Goal: Information Seeking & Learning: Learn about a topic

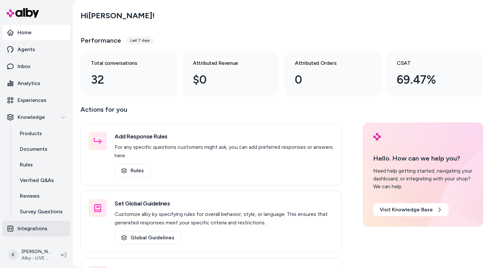
click at [34, 227] on p "Integrations" at bounding box center [33, 228] width 30 height 8
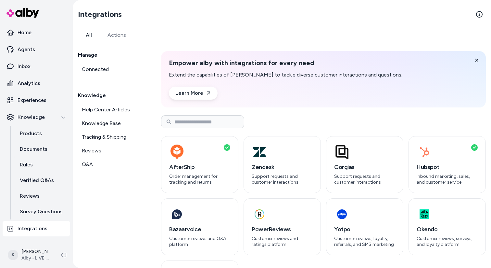
click at [124, 38] on link "Actions" at bounding box center [117, 35] width 34 height 16
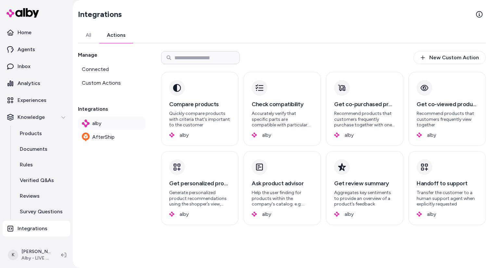
click at [111, 127] on link "alby" at bounding box center [112, 123] width 68 height 13
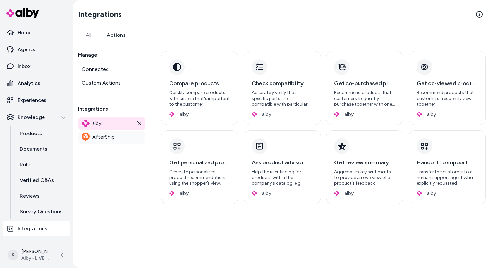
click at [119, 139] on link "AfterShip" at bounding box center [112, 136] width 68 height 13
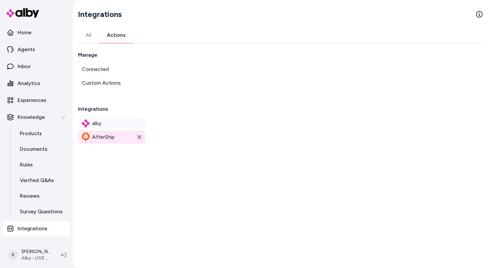
click at [117, 124] on link "alby" at bounding box center [112, 123] width 68 height 13
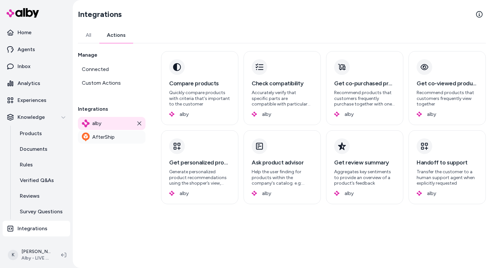
click at [119, 136] on link "AfterShip" at bounding box center [112, 136] width 68 height 13
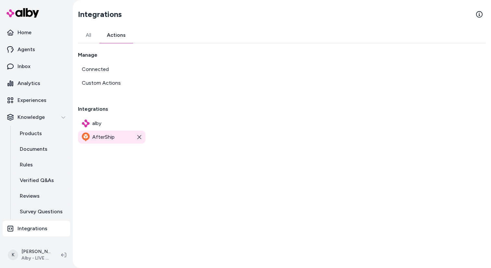
click at [138, 137] on icon at bounding box center [139, 137] width 5 height 5
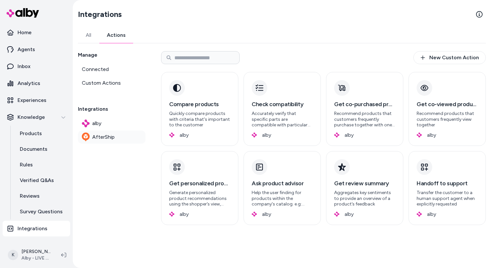
click at [123, 134] on link "AfterShip" at bounding box center [112, 136] width 68 height 13
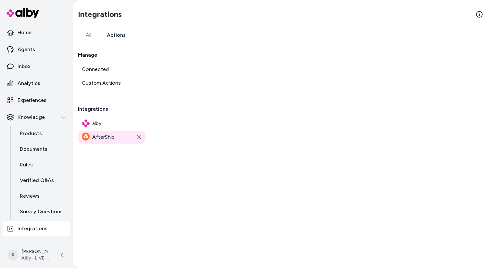
click at [91, 40] on link "All" at bounding box center [88, 35] width 21 height 16
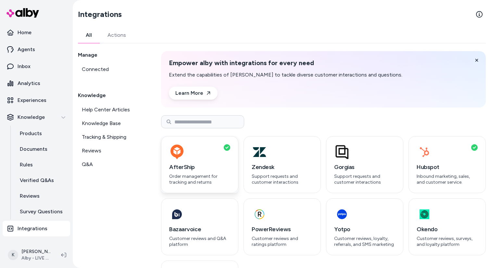
click at [207, 167] on h3 "AfterShip" at bounding box center [199, 166] width 61 height 9
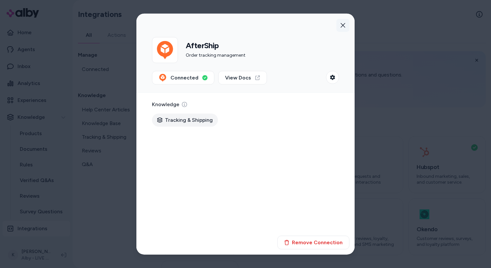
click at [344, 28] on button "button" at bounding box center [343, 25] width 13 height 13
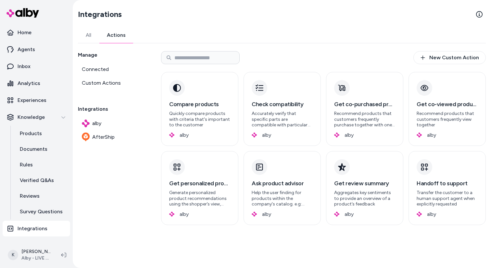
click at [110, 35] on link "Actions" at bounding box center [116, 35] width 34 height 16
click at [122, 135] on link "AfterShip" at bounding box center [112, 136] width 68 height 13
click at [118, 157] on div "Manage Connected Custom Actions Integrations alby AfterShip" at bounding box center [112, 138] width 68 height 174
click at [138, 140] on link "AfterShip" at bounding box center [112, 136] width 68 height 13
click at [126, 137] on link "AfterShip" at bounding box center [112, 136] width 68 height 13
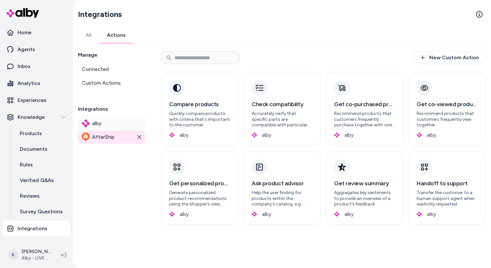
click at [124, 126] on link "alby" at bounding box center [112, 123] width 68 height 13
click at [124, 136] on link "AfterShip" at bounding box center [112, 136] width 68 height 13
click at [115, 81] on span "Custom Actions" at bounding box center [101, 83] width 39 height 8
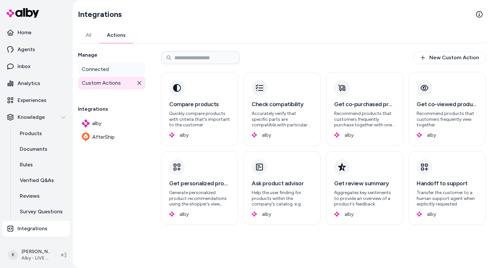
click at [116, 71] on link "Connected" at bounding box center [112, 69] width 68 height 13
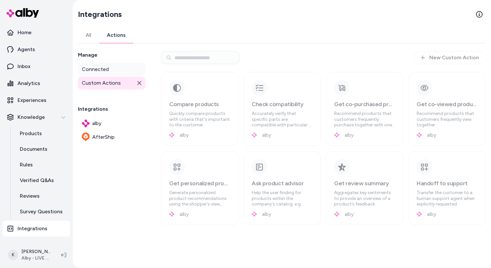
click at [118, 72] on link "Connected" at bounding box center [112, 69] width 68 height 13
click at [101, 69] on span "Connected" at bounding box center [95, 69] width 27 height 8
click at [86, 34] on link "All" at bounding box center [88, 35] width 21 height 16
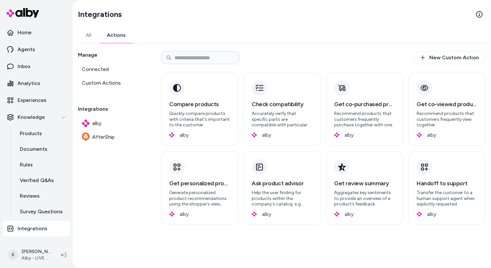
click at [119, 41] on link "Actions" at bounding box center [116, 35] width 34 height 16
click at [113, 133] on span "AfterShip" at bounding box center [103, 137] width 22 height 8
click at [114, 139] on span "AfterShip" at bounding box center [103, 137] width 22 height 8
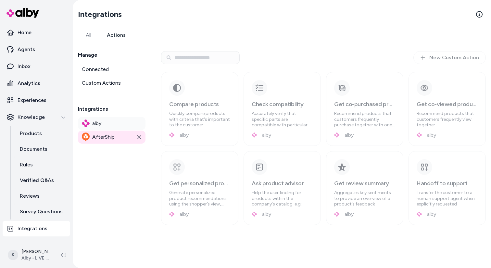
click at [121, 123] on link "alby" at bounding box center [112, 123] width 68 height 13
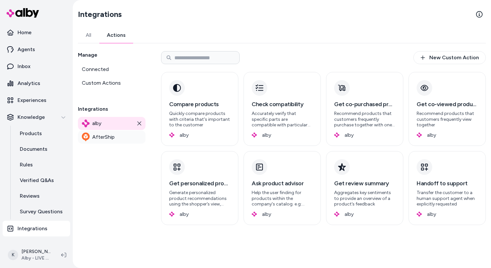
click at [119, 138] on link "AfterShip" at bounding box center [112, 136] width 68 height 13
click at [110, 77] on link "Custom Actions" at bounding box center [112, 82] width 68 height 13
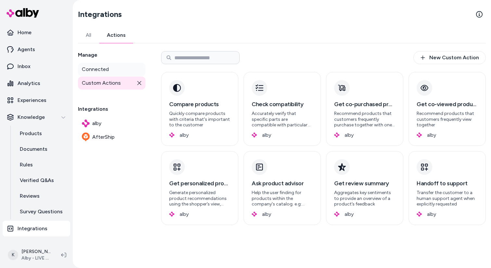
click at [114, 70] on link "Connected" at bounding box center [112, 69] width 68 height 13
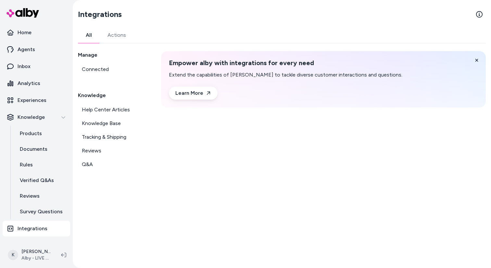
click at [94, 37] on link "All" at bounding box center [89, 35] width 22 height 16
click at [119, 117] on link "Knowledge Base" at bounding box center [112, 123] width 68 height 13
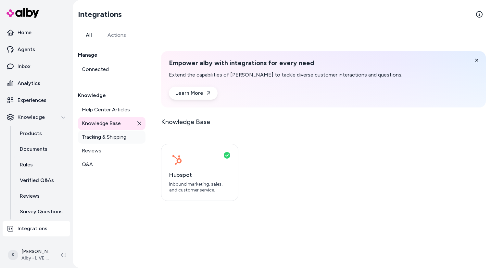
click at [119, 138] on span "Tracking & Shipping" at bounding box center [104, 137] width 45 height 8
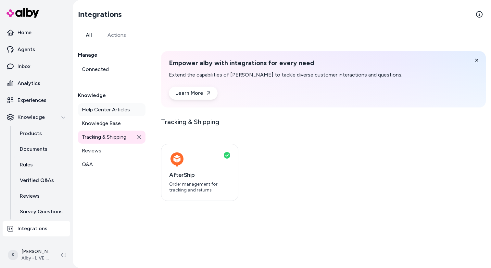
click at [118, 113] on span "Help Center Articles" at bounding box center [106, 110] width 48 height 8
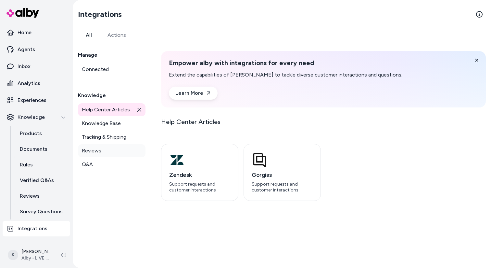
click at [109, 151] on link "Reviews" at bounding box center [112, 150] width 68 height 13
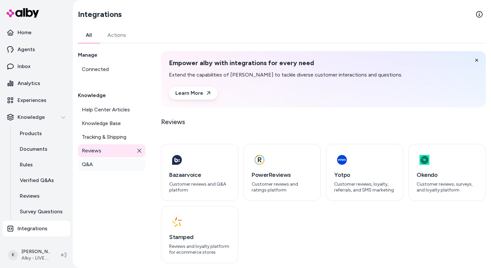
click at [108, 163] on link "Q&A" at bounding box center [112, 164] width 68 height 13
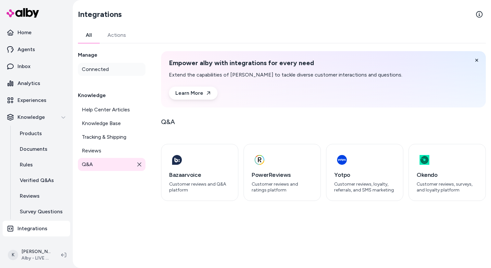
click at [107, 63] on link "Connected" at bounding box center [112, 69] width 68 height 13
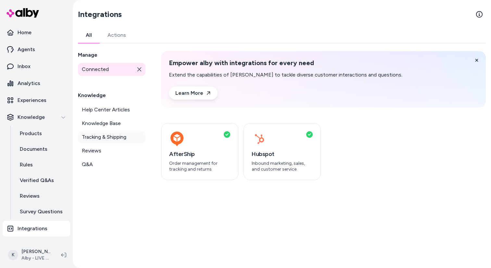
click at [117, 137] on span "Tracking & Shipping" at bounding box center [104, 137] width 45 height 8
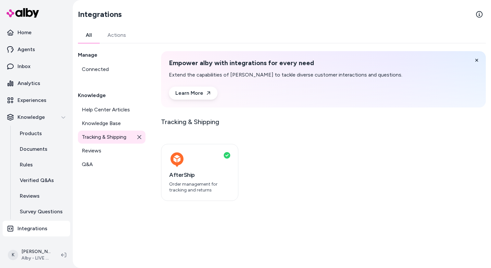
click at [123, 37] on link "Actions" at bounding box center [117, 35] width 34 height 16
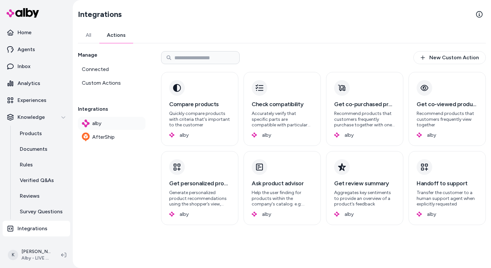
click at [111, 119] on link "alby" at bounding box center [112, 123] width 68 height 13
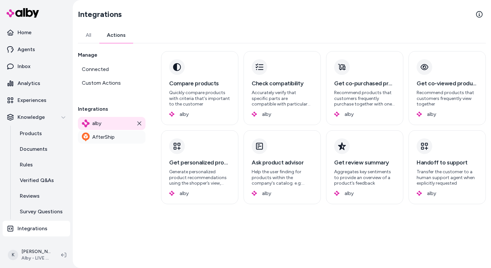
click at [119, 138] on link "AfterShip" at bounding box center [112, 136] width 68 height 13
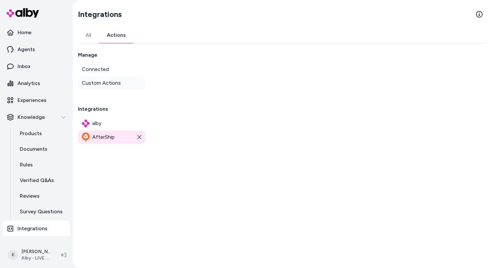
click at [113, 80] on span "Custom Actions" at bounding box center [101, 83] width 39 height 8
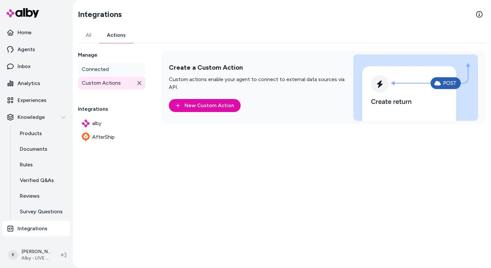
click at [118, 69] on link "Connected" at bounding box center [112, 69] width 68 height 13
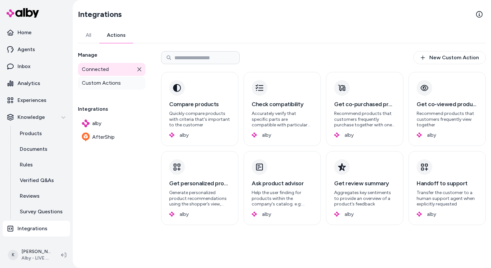
click at [118, 81] on span "Custom Actions" at bounding box center [101, 83] width 39 height 8
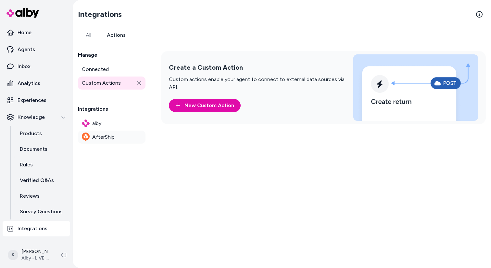
click at [118, 131] on link "AfterShip" at bounding box center [112, 136] width 68 height 13
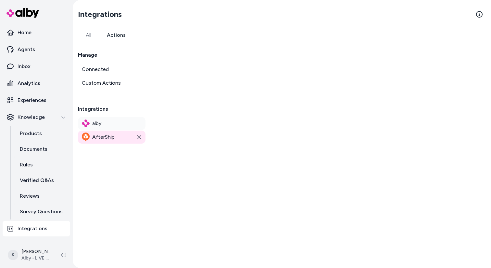
click at [118, 120] on link "alby" at bounding box center [112, 123] width 68 height 13
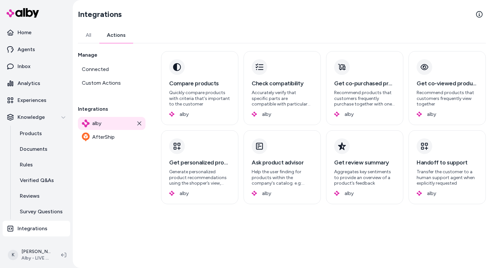
click at [87, 32] on link "All" at bounding box center [88, 35] width 21 height 16
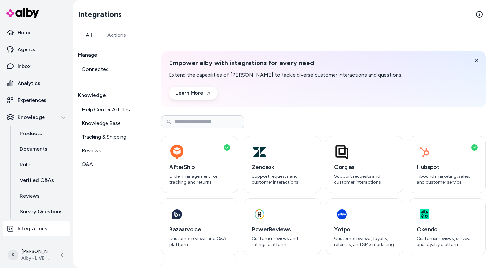
click at [114, 40] on link "Actions" at bounding box center [117, 35] width 34 height 16
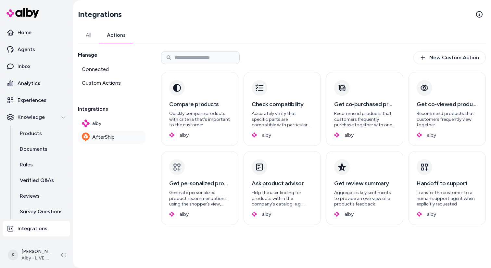
click at [112, 134] on span "AfterShip" at bounding box center [103, 137] width 22 height 8
click at [120, 124] on link "alby" at bounding box center [112, 123] width 68 height 13
click at [117, 132] on link "AfterShip" at bounding box center [112, 136] width 68 height 13
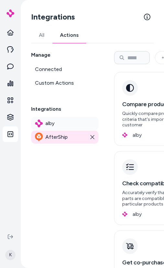
click at [63, 126] on link "alby" at bounding box center [65, 123] width 68 height 13
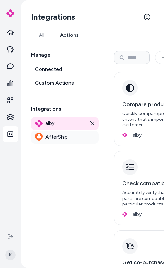
click at [64, 137] on span "AfterShip" at bounding box center [57, 137] width 22 height 8
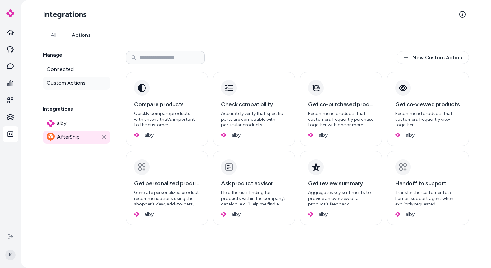
click at [82, 88] on link "Custom Actions" at bounding box center [77, 82] width 68 height 13
click at [75, 65] on link "Connected" at bounding box center [77, 69] width 68 height 13
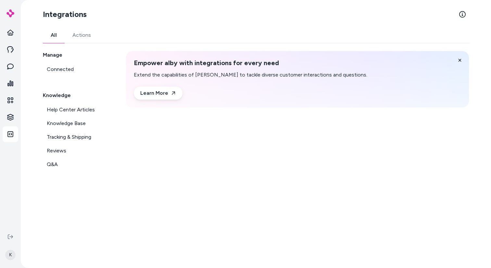
click at [58, 37] on link "All" at bounding box center [54, 35] width 22 height 16
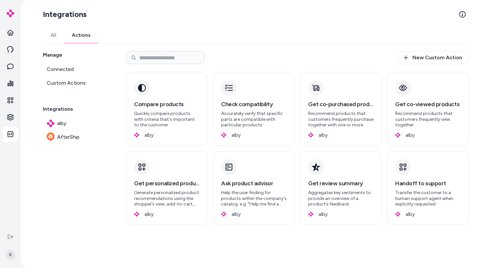
click at [74, 35] on link "Actions" at bounding box center [81, 35] width 34 height 16
click at [44, 34] on link "All" at bounding box center [53, 35] width 21 height 16
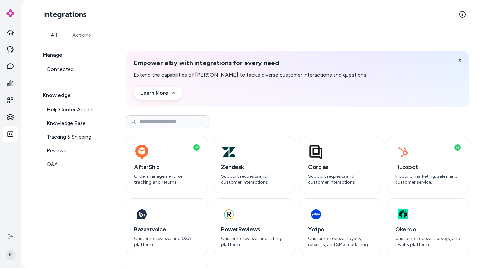
click at [87, 38] on link "Actions" at bounding box center [82, 35] width 34 height 16
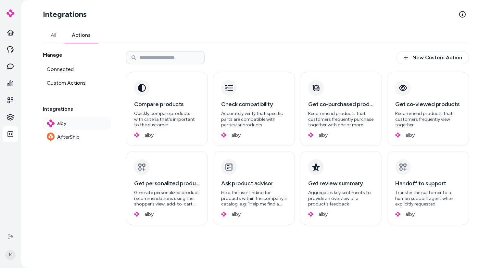
click at [84, 127] on link "alby" at bounding box center [77, 123] width 68 height 13
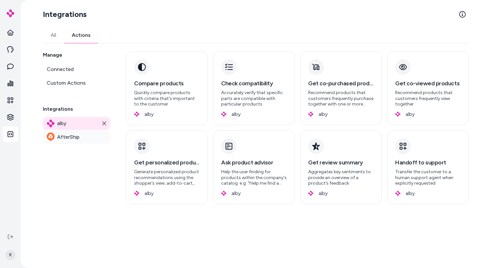
click at [80, 138] on link "AfterShip" at bounding box center [77, 136] width 68 height 13
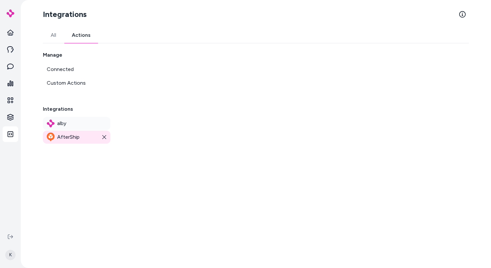
click at [84, 123] on link "alby" at bounding box center [77, 123] width 68 height 13
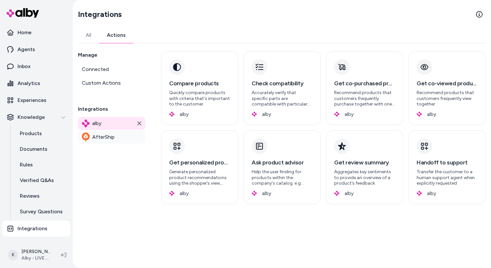
click at [112, 137] on span "AfterShip" at bounding box center [103, 137] width 22 height 8
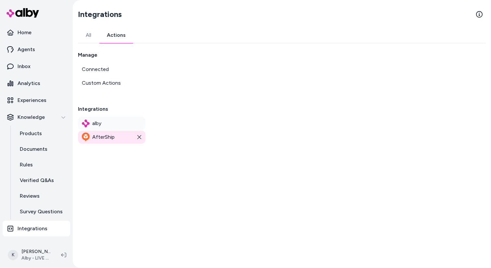
click at [112, 124] on link "alby" at bounding box center [112, 123] width 68 height 13
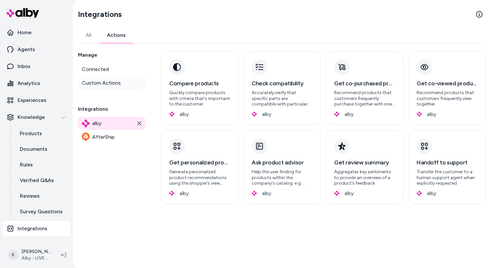
click at [118, 84] on span "Custom Actions" at bounding box center [101, 83] width 39 height 8
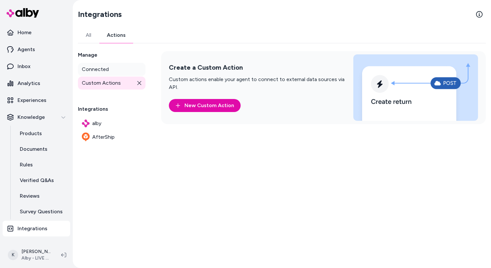
click at [113, 74] on link "Connected" at bounding box center [112, 69] width 68 height 13
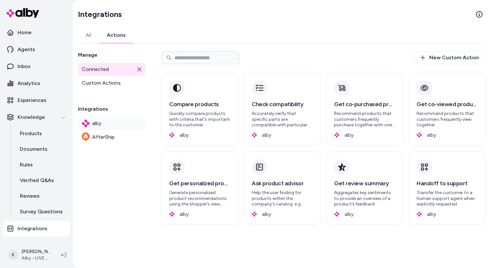
click at [113, 124] on link "alby" at bounding box center [112, 123] width 68 height 13
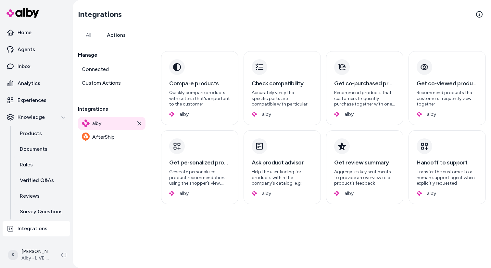
click at [107, 130] on div "alby AfterShip" at bounding box center [112, 130] width 68 height 27
click at [107, 138] on span "AfterShip" at bounding box center [103, 137] width 22 height 8
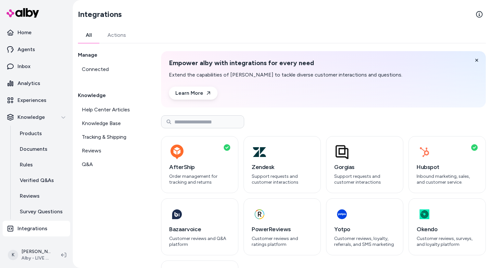
click at [91, 31] on link "All" at bounding box center [89, 35] width 22 height 16
click at [122, 35] on link "Actions" at bounding box center [117, 35] width 34 height 16
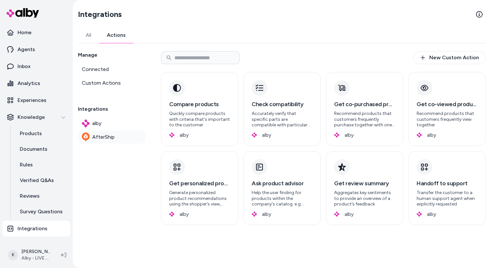
click at [114, 132] on link "AfterShip" at bounding box center [112, 136] width 68 height 13
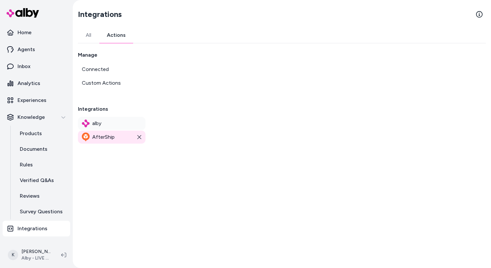
click at [118, 124] on link "alby" at bounding box center [112, 123] width 68 height 13
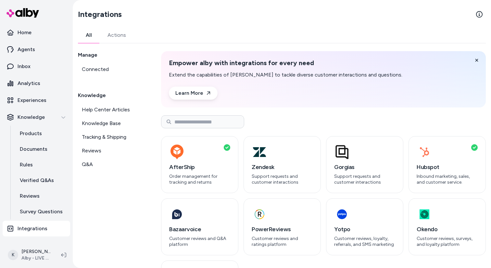
click at [92, 35] on link "All" at bounding box center [89, 35] width 22 height 16
click at [97, 106] on span "Help Center Articles" at bounding box center [106, 110] width 48 height 8
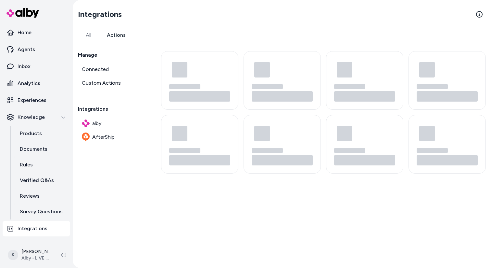
click at [117, 39] on link "Actions" at bounding box center [116, 35] width 34 height 16
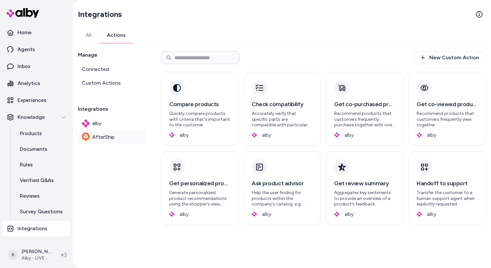
click at [111, 137] on span "AfterShip" at bounding box center [103, 137] width 22 height 8
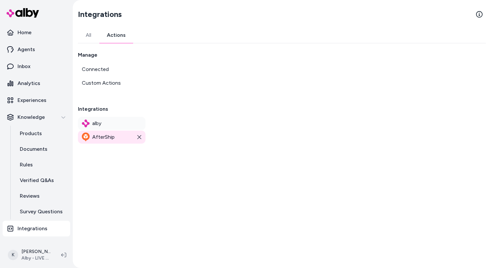
click at [112, 123] on link "alby" at bounding box center [112, 123] width 68 height 13
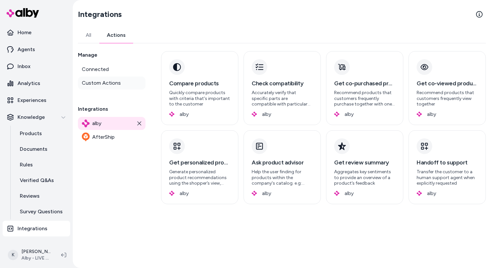
click at [116, 79] on span "Custom Actions" at bounding box center [101, 83] width 39 height 8
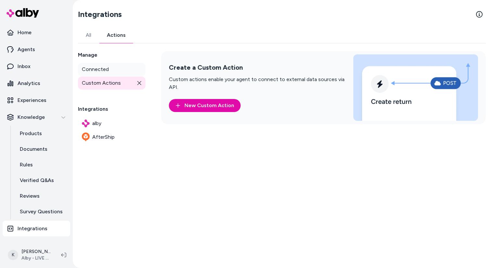
click at [113, 72] on link "Connected" at bounding box center [112, 69] width 68 height 13
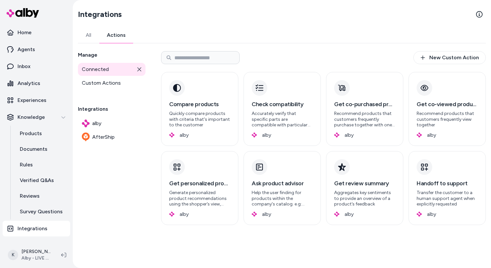
click at [91, 23] on div "Integrations All Actions Manage Connected Custom Actions Integrations alby Afte…" at bounding box center [282, 134] width 419 height 268
click at [91, 42] on link "All" at bounding box center [88, 35] width 21 height 16
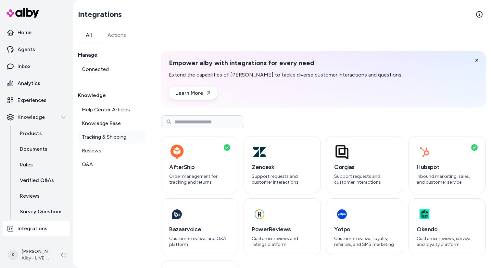
click at [100, 139] on span "Tracking & Shipping" at bounding box center [104, 137] width 45 height 8
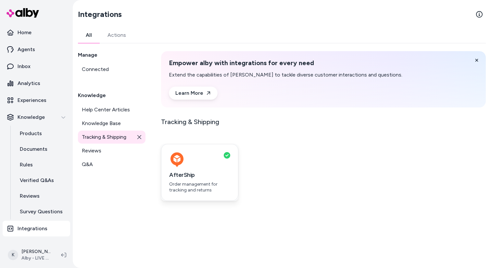
click at [212, 156] on div "button" at bounding box center [199, 160] width 61 height 16
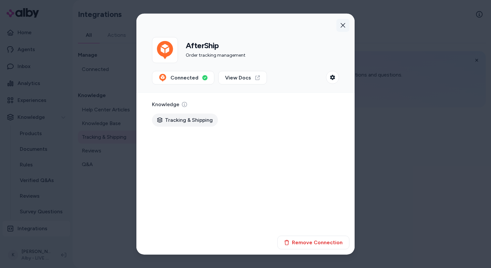
click at [339, 26] on button "button" at bounding box center [343, 25] width 13 height 13
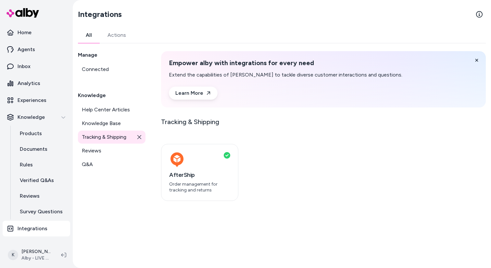
click at [125, 34] on link "Actions" at bounding box center [117, 35] width 34 height 16
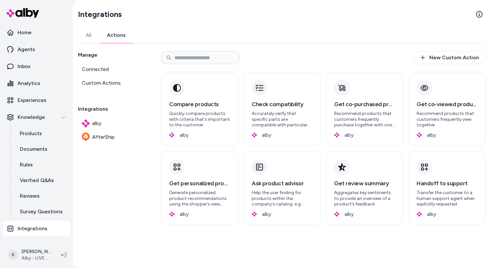
click at [91, 148] on div "Manage Connected Custom Actions Integrations alby AfterShip" at bounding box center [112, 138] width 68 height 174
click at [98, 139] on span "AfterShip" at bounding box center [103, 137] width 22 height 8
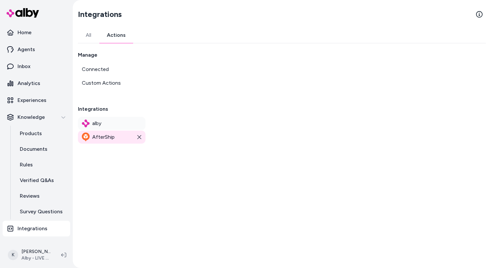
click at [106, 124] on link "alby" at bounding box center [112, 123] width 68 height 13
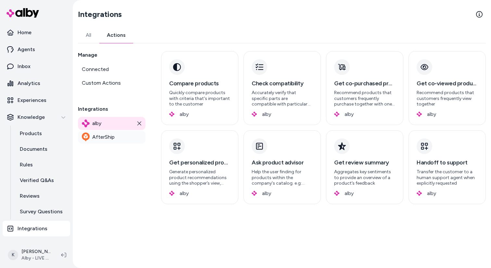
click at [118, 134] on link "AfterShip" at bounding box center [112, 136] width 68 height 13
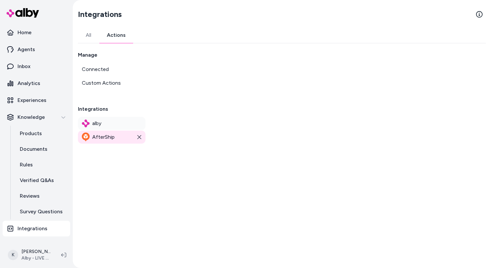
click at [121, 124] on link "alby" at bounding box center [112, 123] width 68 height 13
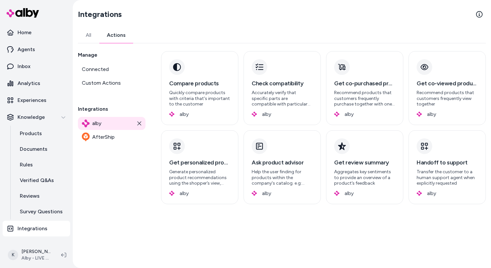
click at [139, 124] on icon at bounding box center [139, 123] width 5 height 5
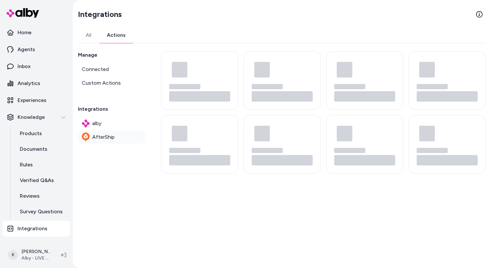
click at [111, 132] on link "AfterShip" at bounding box center [112, 136] width 68 height 13
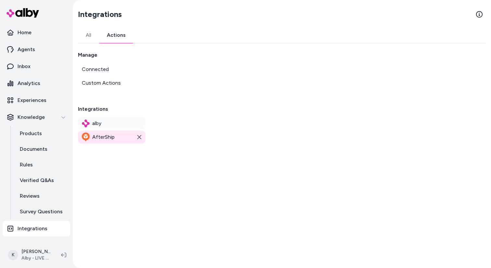
click at [115, 124] on link "alby" at bounding box center [112, 123] width 68 height 13
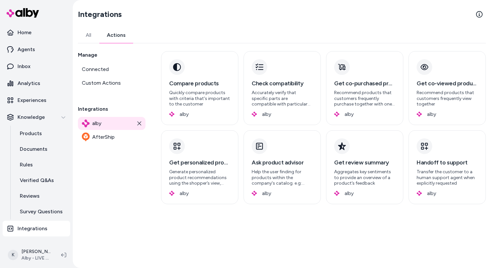
click at [139, 122] on icon at bounding box center [139, 123] width 5 height 5
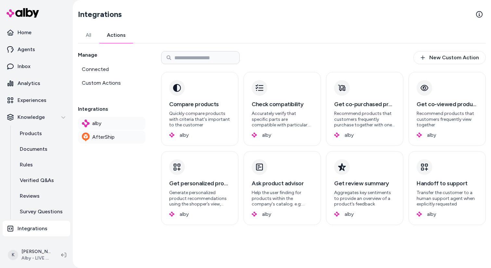
click at [128, 138] on link "AfterShip" at bounding box center [112, 136] width 68 height 13
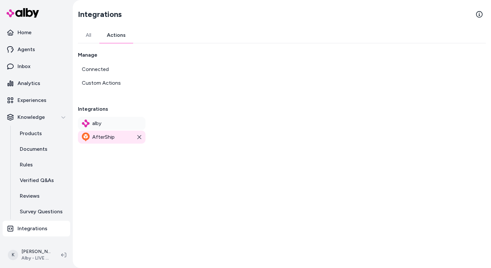
click at [141, 136] on icon at bounding box center [139, 137] width 5 height 5
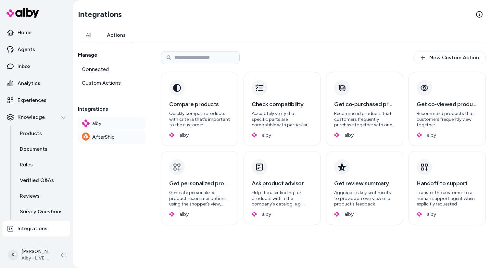
click at [132, 138] on link "AfterShip" at bounding box center [112, 136] width 68 height 13
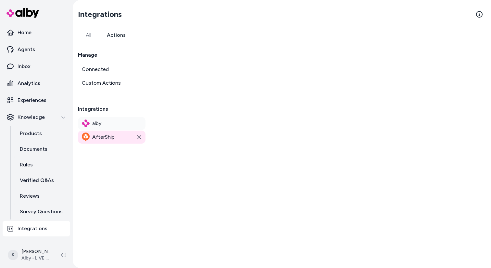
click at [139, 138] on icon at bounding box center [139, 137] width 5 height 5
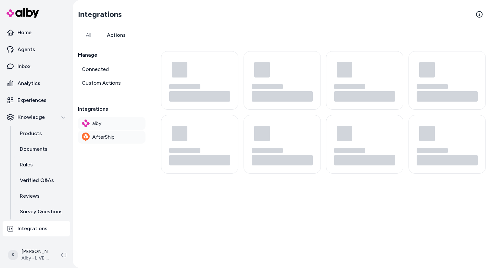
click at [141, 137] on link "AfterShip" at bounding box center [112, 136] width 68 height 13
click at [122, 124] on link "alby" at bounding box center [112, 123] width 68 height 13
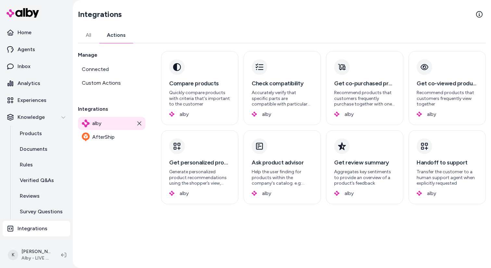
click at [123, 151] on div "Manage Connected Custom Actions Integrations alby AfterShip" at bounding box center [112, 127] width 68 height 153
click at [123, 142] on link "AfterShip" at bounding box center [112, 136] width 68 height 13
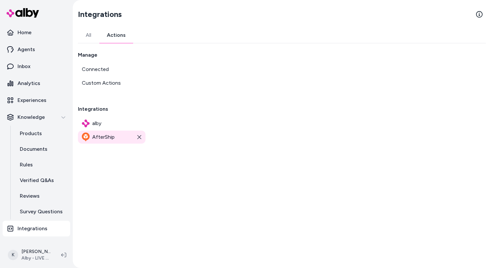
click at [106, 59] on div "Manage Connected Custom Actions" at bounding box center [112, 70] width 68 height 38
click at [106, 65] on link "Connected" at bounding box center [112, 69] width 68 height 13
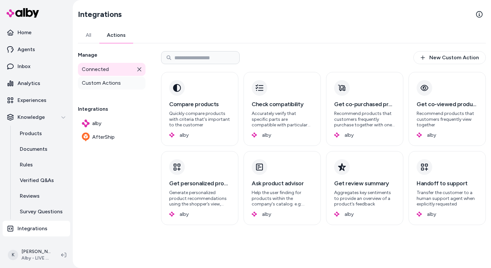
click at [111, 79] on span "Custom Actions" at bounding box center [101, 83] width 39 height 8
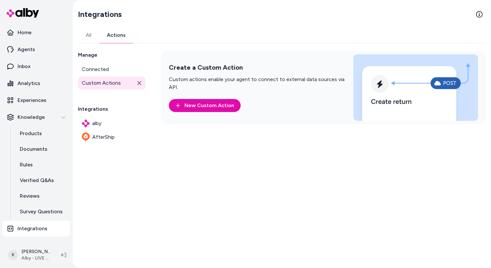
click at [86, 36] on link "All" at bounding box center [88, 35] width 21 height 16
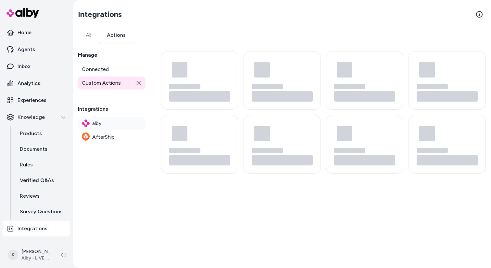
click at [105, 122] on link "alby" at bounding box center [112, 123] width 68 height 13
click at [119, 137] on link "AfterShip" at bounding box center [112, 136] width 68 height 13
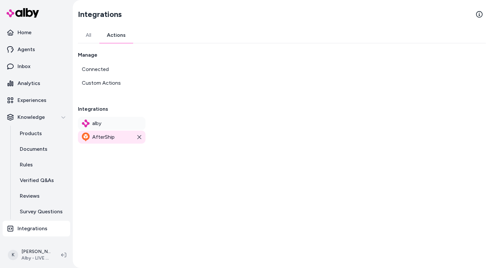
click at [119, 124] on link "alby" at bounding box center [112, 123] width 68 height 13
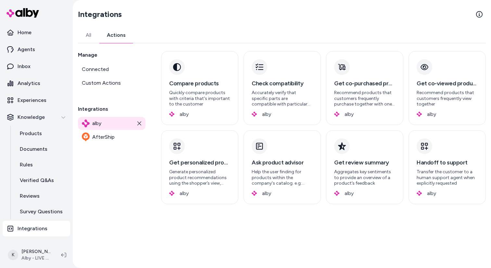
click at [138, 121] on icon at bounding box center [139, 123] width 5 height 5
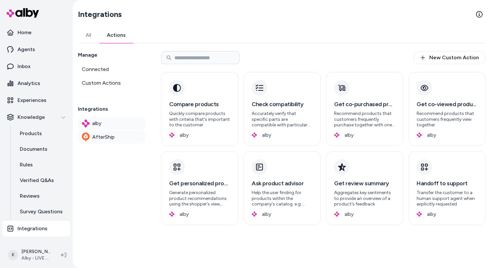
click at [121, 135] on link "AfterShip" at bounding box center [112, 136] width 68 height 13
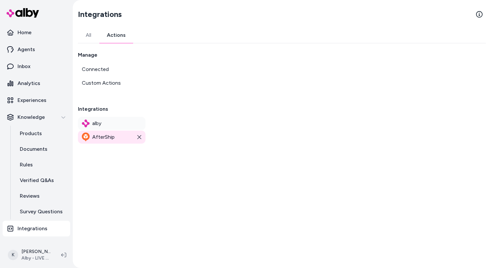
click at [121, 127] on link "alby" at bounding box center [112, 123] width 68 height 13
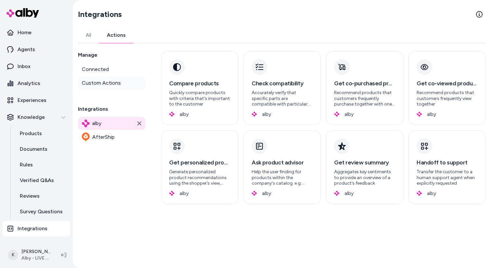
click at [116, 79] on link "Custom Actions" at bounding box center [112, 82] width 68 height 13
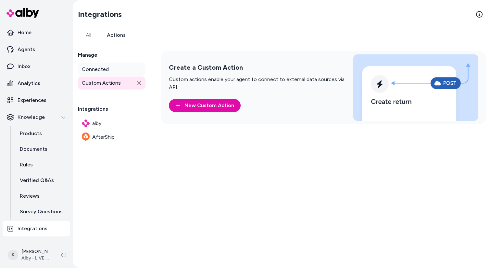
click at [115, 69] on link "Connected" at bounding box center [112, 69] width 68 height 13
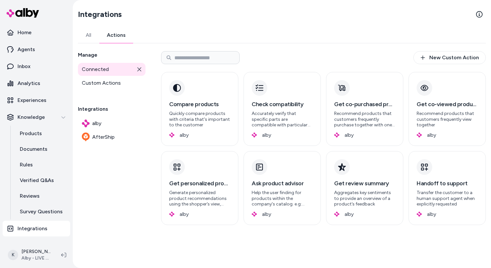
click at [140, 70] on icon at bounding box center [140, 69] width 4 height 4
click at [129, 69] on link "Connected" at bounding box center [112, 69] width 68 height 13
click at [138, 69] on icon at bounding box center [139, 69] width 5 height 5
click at [127, 71] on link "Connected" at bounding box center [112, 69] width 68 height 13
click at [124, 75] on link "Connected" at bounding box center [112, 69] width 68 height 13
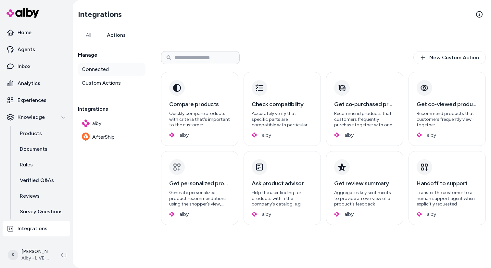
click at [124, 75] on link "Connected" at bounding box center [112, 69] width 68 height 13
click at [124, 79] on link "Custom Actions" at bounding box center [112, 82] width 68 height 13
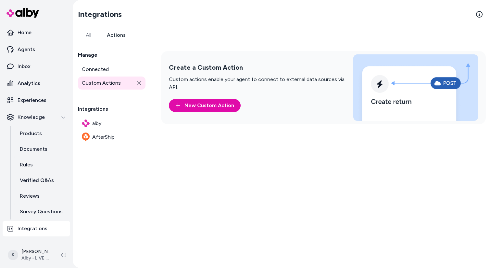
click at [124, 79] on link "Custom Actions" at bounding box center [112, 82] width 68 height 13
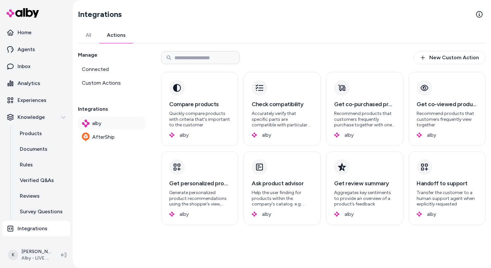
click at [123, 120] on link "alby" at bounding box center [112, 123] width 68 height 13
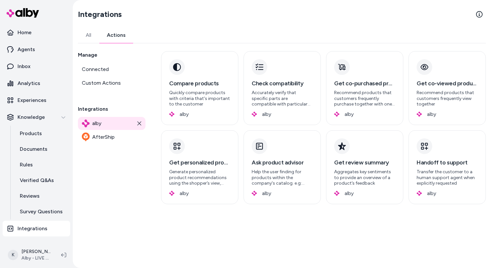
click at [123, 120] on link "alby" at bounding box center [112, 123] width 68 height 13
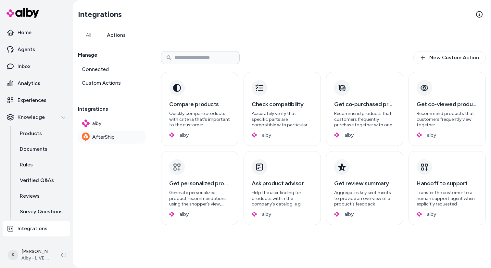
click at [122, 135] on link "AfterShip" at bounding box center [112, 136] width 68 height 13
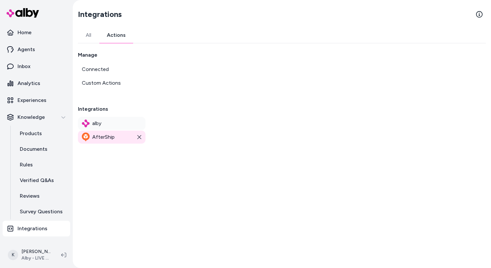
click at [117, 124] on link "alby" at bounding box center [112, 123] width 68 height 13
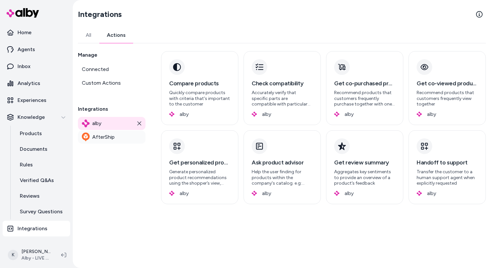
click at [117, 138] on link "AfterShip" at bounding box center [112, 136] width 68 height 13
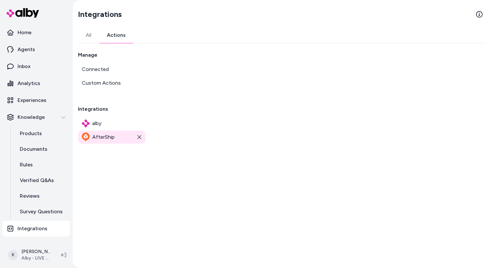
click at [117, 138] on link "AfterShip" at bounding box center [112, 136] width 68 height 13
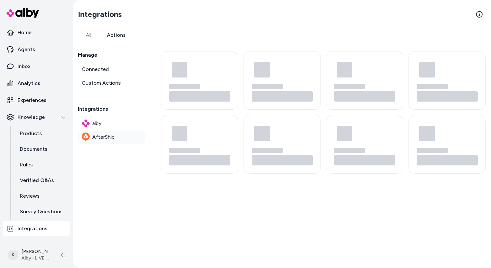
click at [120, 138] on link "AfterShip" at bounding box center [112, 136] width 68 height 13
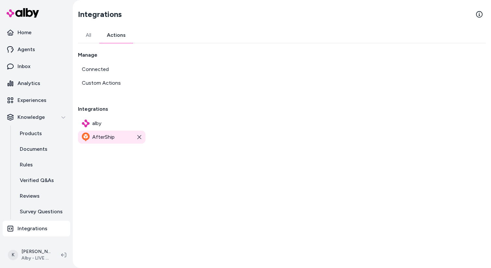
click at [111, 139] on span "AfterShip" at bounding box center [103, 137] width 22 height 8
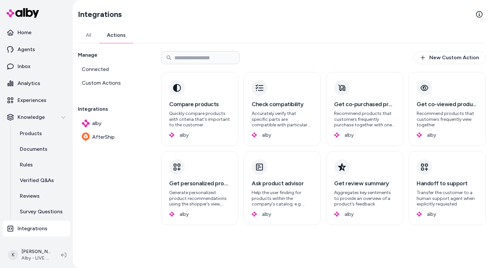
click at [90, 40] on link "All" at bounding box center [88, 35] width 21 height 16
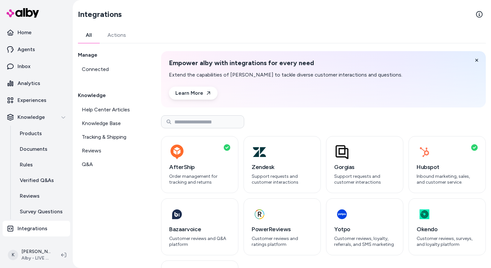
click at [103, 101] on div "Knowledge Help Center Articles Knowledge Base Tracking & Shipping Reviews Q&A" at bounding box center [112, 130] width 68 height 79
click at [103, 107] on span "Help Center Articles" at bounding box center [106, 110] width 48 height 8
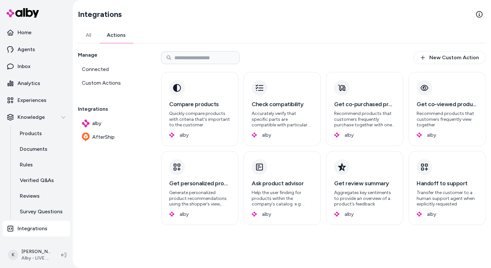
click at [113, 36] on link "Actions" at bounding box center [116, 35] width 34 height 16
click at [112, 128] on link "alby" at bounding box center [112, 123] width 68 height 13
click at [117, 139] on link "AfterShip" at bounding box center [112, 136] width 68 height 13
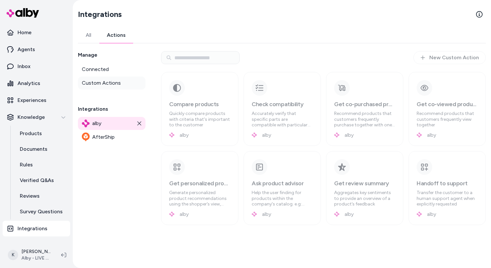
click at [112, 83] on span "Custom Actions" at bounding box center [101, 83] width 39 height 8
click at [140, 123] on icon at bounding box center [140, 123] width 4 height 4
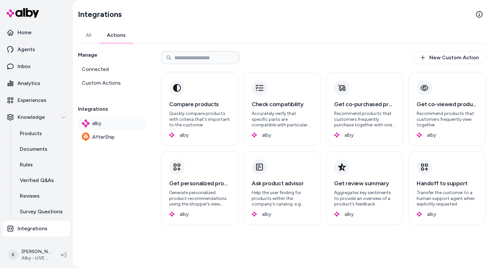
click at [125, 127] on link "alby" at bounding box center [112, 123] width 68 height 13
click at [124, 141] on link "AfterShip" at bounding box center [112, 136] width 68 height 13
click at [122, 126] on link "alby" at bounding box center [112, 123] width 68 height 13
click at [123, 138] on link "AfterShip" at bounding box center [112, 136] width 68 height 13
click at [121, 126] on link "alby" at bounding box center [112, 123] width 68 height 13
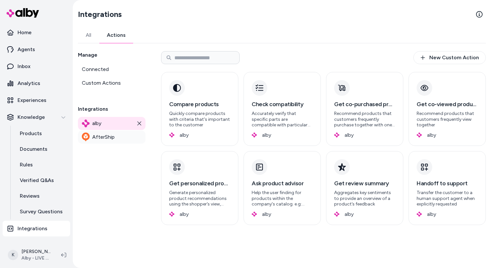
click at [122, 133] on link "AfterShip" at bounding box center [112, 136] width 68 height 13
click at [120, 123] on link "alby" at bounding box center [112, 123] width 68 height 13
click at [120, 135] on link "AfterShip" at bounding box center [112, 136] width 68 height 13
click at [113, 84] on span "Custom Actions" at bounding box center [101, 83] width 39 height 8
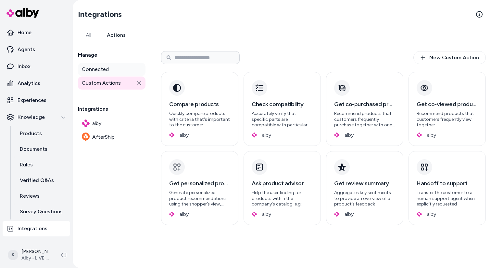
click at [114, 72] on link "Connected" at bounding box center [112, 69] width 68 height 13
click at [116, 139] on link "AfterShip" at bounding box center [112, 136] width 68 height 13
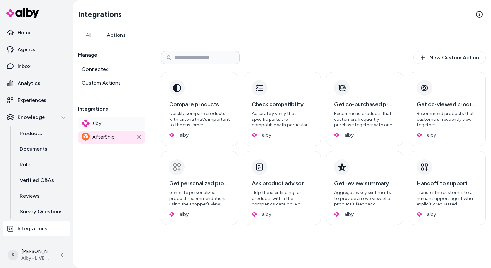
click at [116, 122] on link "alby" at bounding box center [112, 123] width 68 height 13
